Goal: Task Accomplishment & Management: Complete application form

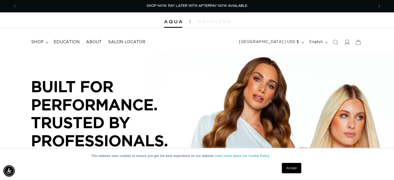
click at [345, 42] on icon at bounding box center [346, 41] width 5 height 5
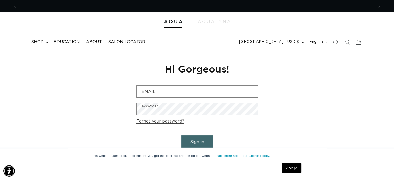
scroll to position [0, 713]
click at [290, 167] on link "Accept" at bounding box center [291, 168] width 19 height 10
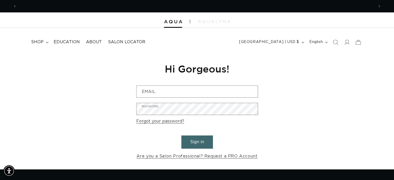
scroll to position [0, 0]
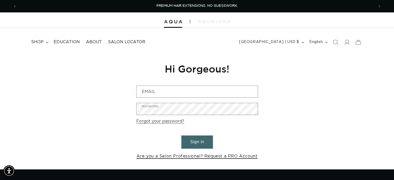
click at [228, 156] on link "Are you a Salon Professional? Request a PRO Account" at bounding box center [196, 156] width 121 height 8
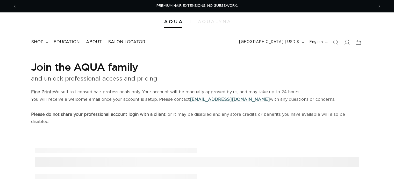
select select "US"
select select "[GEOGRAPHIC_DATA]"
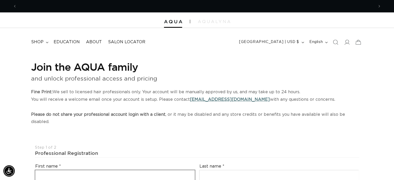
scroll to position [0, 357]
click at [129, 170] on input "text" at bounding box center [114, 176] width 159 height 12
type input "c"
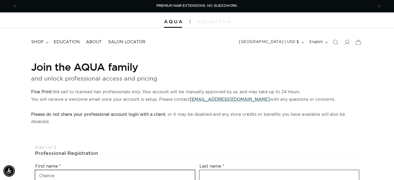
type input "Chance"
click at [257, 170] on input "text" at bounding box center [278, 176] width 159 height 12
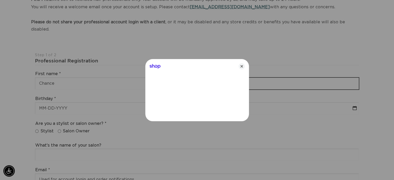
scroll to position [0, 722]
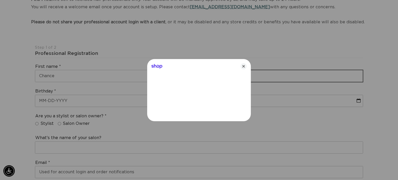
type input "[PERSON_NAME]"
click at [242, 68] on icon "Close" at bounding box center [243, 66] width 6 height 6
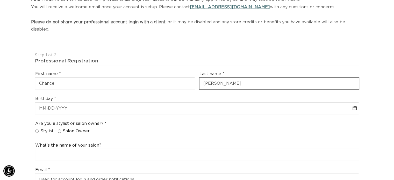
scroll to position [0, 0]
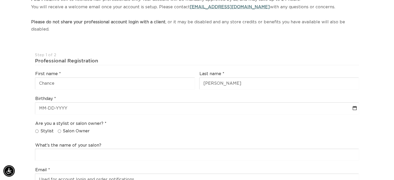
click at [39, 128] on label "Stylist" at bounding box center [44, 130] width 18 height 5
click at [39, 129] on input "Stylist" at bounding box center [36, 130] width 3 height 3
radio input "true"
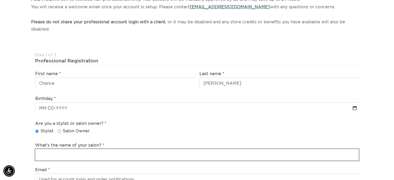
scroll to position [0, 357]
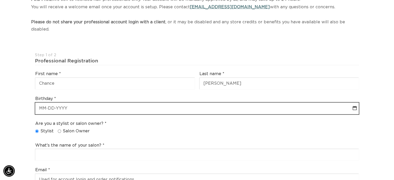
click at [59, 102] on input "text" at bounding box center [196, 108] width 323 height 12
select select "7"
select select "2025"
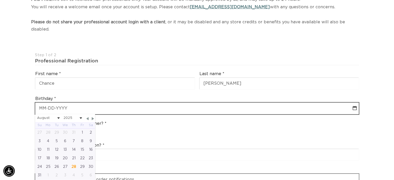
scroll to position [0, 713]
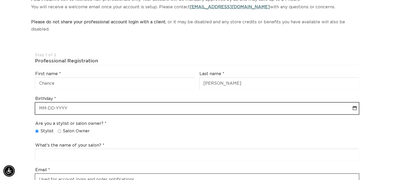
select select "7"
select select "2025"
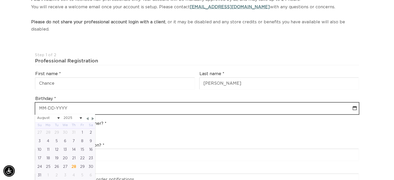
scroll to position [0, 0]
type input "0"
select select "7"
select select "2025"
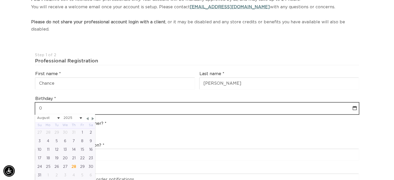
type input "08"
select select "7"
select select "2025"
type input "08-0-"
select select "7"
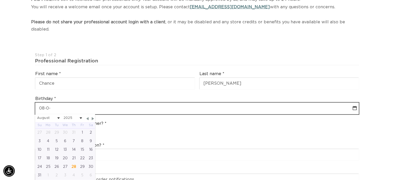
select select "2025"
type input "08-0-8"
select select "7"
select select "2025"
type input "08-0"
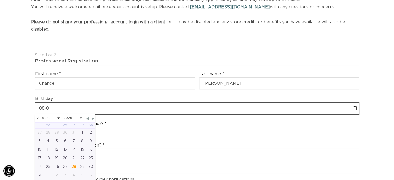
select select "7"
select select "2025"
type input "08-08"
select select "7"
select select "2025"
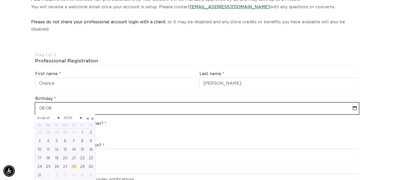
type input "08-08-1"
select select "7"
select select "2025"
type input "[PHONE_NUMBER]"
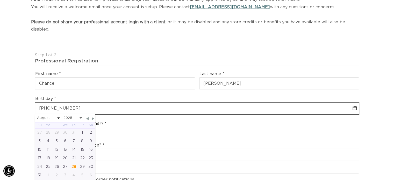
select select "7"
select select "1992"
type input "[DATE]"
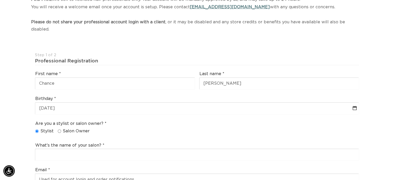
click at [119, 126] on div "Are you a stylist or salon owner? Stylist Salon Owner" at bounding box center [197, 129] width 328 height 20
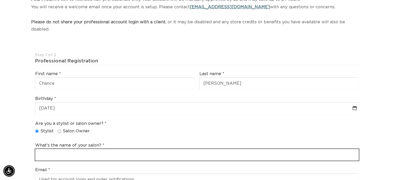
click at [90, 149] on input "text" at bounding box center [196, 155] width 323 height 12
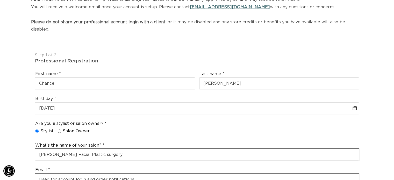
type input "[PERSON_NAME] Facial Plastic surgery"
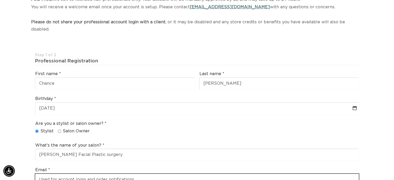
click at [90, 174] on input "email" at bounding box center [196, 180] width 323 height 12
